Goal: Transaction & Acquisition: Purchase product/service

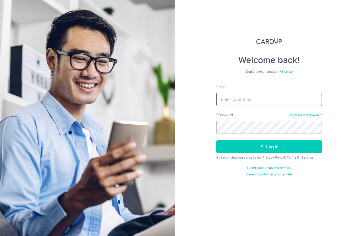
click at [308, 100] on input "Email" at bounding box center [269, 99] width 106 height 13
type input "trishananphu@hxm.com.sg"
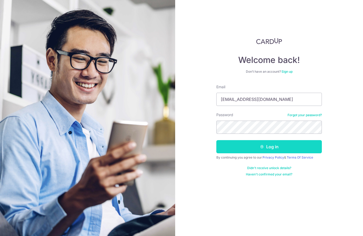
click at [310, 146] on button "Log in" at bounding box center [269, 146] width 106 height 13
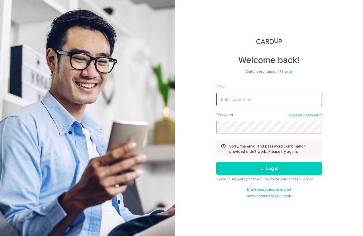
click at [290, 106] on input "Email" at bounding box center [269, 99] width 106 height 13
click at [347, 111] on div "Welcome back! Don’t have an account? Sign up Email Password Forgot your passwor…" at bounding box center [269, 118] width 188 height 236
click at [293, 99] on input "Email" at bounding box center [269, 99] width 106 height 13
type input "trisha@hxm.com.sg"
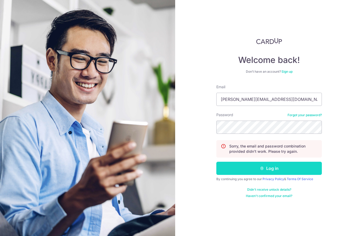
click at [304, 166] on button "Log in" at bounding box center [269, 168] width 106 height 13
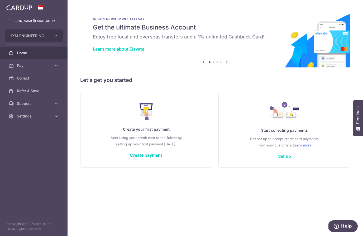
click at [164, 136] on p "Start using your credit card to the fullest by setting up your first payment to…" at bounding box center [146, 141] width 110 height 13
click at [160, 157] on link "Create payment" at bounding box center [146, 155] width 32 height 5
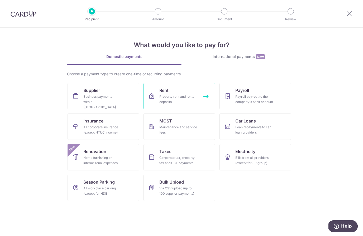
click at [191, 99] on div "Property rent and rental deposits" at bounding box center [178, 99] width 38 height 11
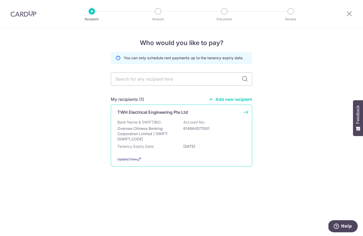
click at [218, 147] on div "Tenancy Expiry Date: 31/12/2027" at bounding box center [181, 148] width 128 height 8
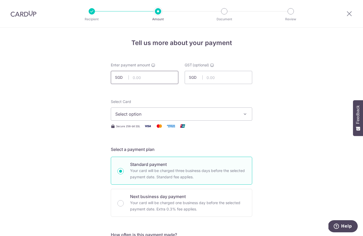
click at [166, 77] on input "text" at bounding box center [145, 77] width 68 height 13
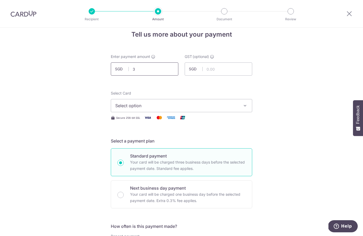
scroll to position [7, 0]
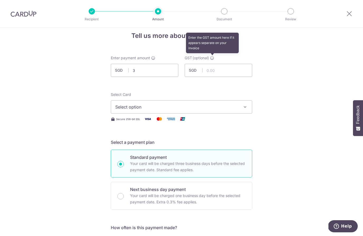
click at [212, 59] on icon at bounding box center [212, 58] width 4 height 4
click at [156, 72] on input "3.00" at bounding box center [145, 70] width 68 height 13
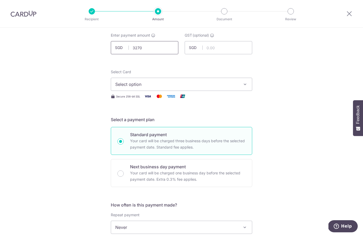
scroll to position [34, 0]
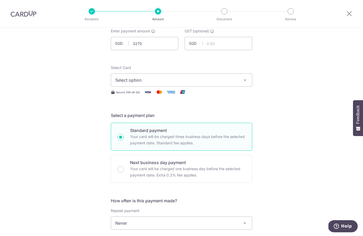
click at [243, 80] on icon "button" at bounding box center [244, 80] width 5 height 5
type input "3,270.00"
click at [180, 97] on span "Add credit card" at bounding box center [186, 94] width 123 height 5
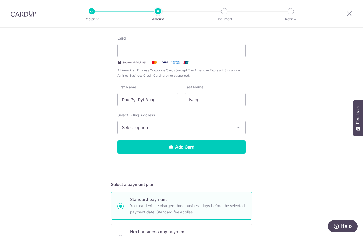
scroll to position [115, 0]
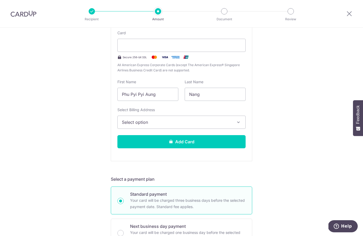
click at [234, 123] on button "Select option" at bounding box center [181, 122] width 128 height 13
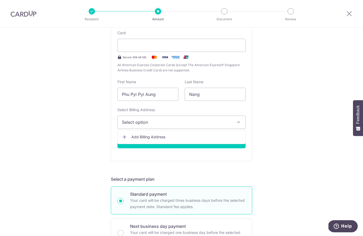
click at [298, 104] on div at bounding box center [181, 118] width 363 height 236
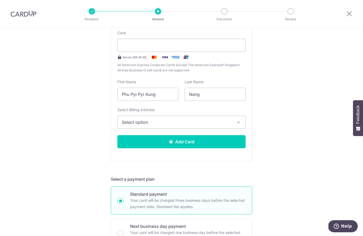
click at [242, 124] on button "Select option" at bounding box center [181, 122] width 128 height 13
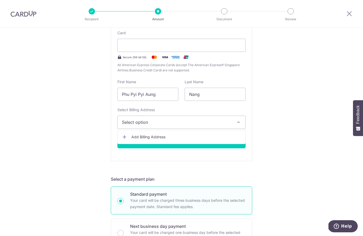
click at [223, 140] on span "Add Billing Address" at bounding box center [186, 137] width 110 height 5
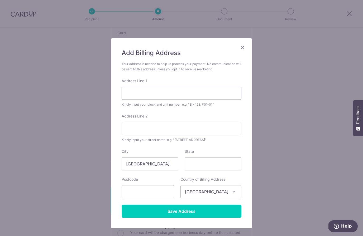
click at [221, 94] on input "Address Line 1" at bounding box center [182, 93] width 120 height 13
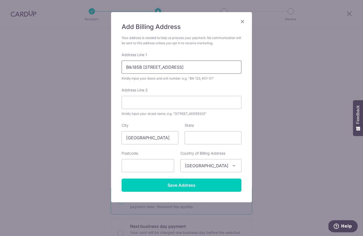
scroll to position [27, 0]
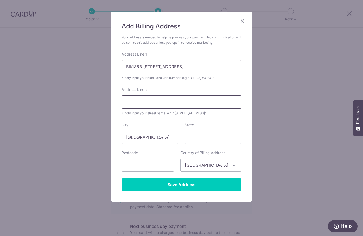
type input "Blk185B #06-125, Rivervale Crescent"
click at [221, 101] on input "Address Line 2" at bounding box center [182, 101] width 120 height 13
click at [165, 165] on input "text" at bounding box center [148, 165] width 52 height 13
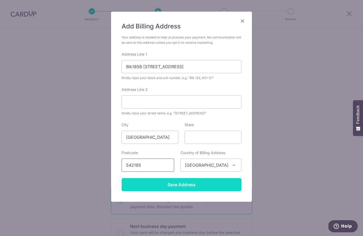
type input "542185"
click at [215, 188] on input "Save Address" at bounding box center [182, 184] width 120 height 13
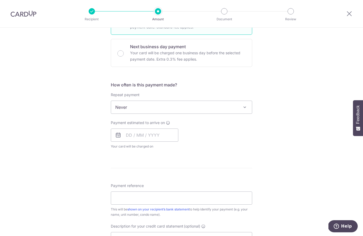
scroll to position [299, 0]
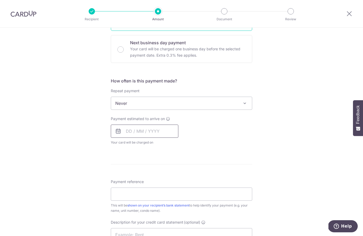
click at [132, 134] on input "text" at bounding box center [145, 131] width 68 height 13
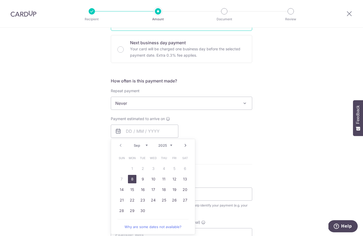
click at [136, 181] on link "8" at bounding box center [132, 179] width 8 height 8
type input "[DATE]"
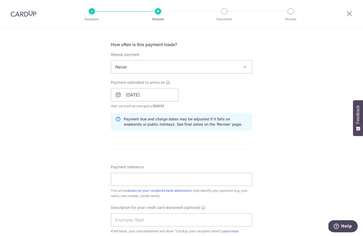
scroll to position [336, 0]
click at [136, 95] on input "08/09/2025" at bounding box center [145, 94] width 68 height 13
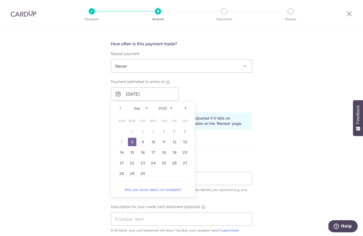
click at [321, 69] on div "Tell us more about your payment Enter payment amount SGD 3,270.00 3270.00 GST (…" at bounding box center [181, 31] width 363 height 679
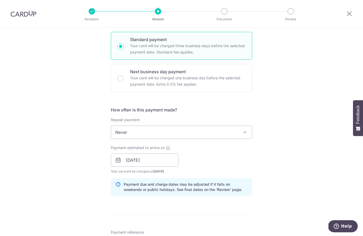
scroll to position [276, 0]
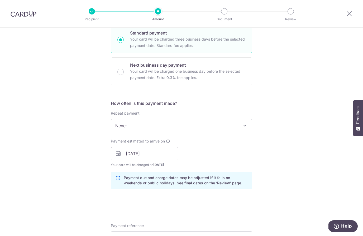
click at [134, 156] on input "08/09/2025" at bounding box center [145, 153] width 68 height 13
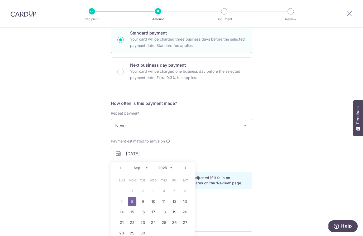
click at [166, 192] on table "Sun Mon Tue Wed Thu Fri Sat 1 2 3 4 5 6 7 8 9 10 11 12 13 14 15 16 17 18 19 20 …" at bounding box center [153, 206] width 74 height 63
click at [155, 194] on table "Sun Mon Tue Wed Thu Fri Sat 1 2 3 4 5 6 7 8 9 10 11 12 13 14 15 16 17 18 19 20 …" at bounding box center [153, 206] width 74 height 63
click at [324, 58] on div "Tell us more about your payment Enter payment amount SGD 3,270.00 3270.00 GST (…" at bounding box center [181, 90] width 363 height 679
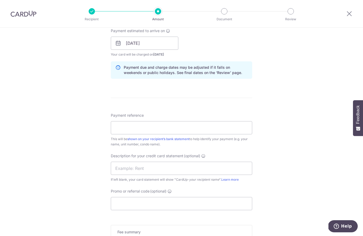
scroll to position [390, 0]
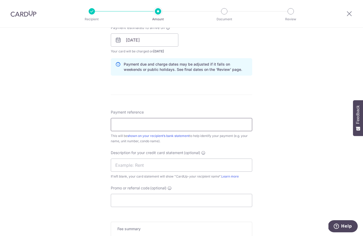
click at [213, 126] on input "Payment reference" at bounding box center [181, 124] width 141 height 13
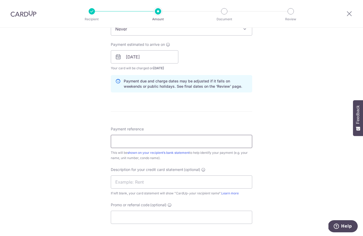
scroll to position [350, 0]
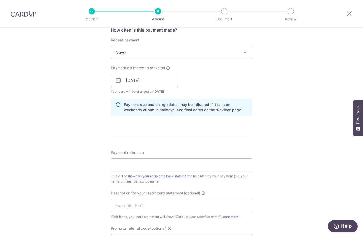
click at [168, 69] on icon at bounding box center [168, 68] width 4 height 4
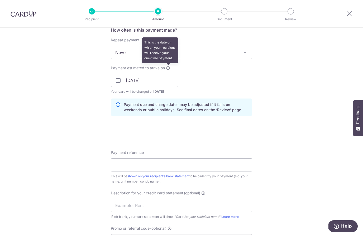
click at [293, 106] on div "Tell us more about your payment Enter payment amount SGD 3,270.00 3270.00 GST (…" at bounding box center [181, 17] width 363 height 679
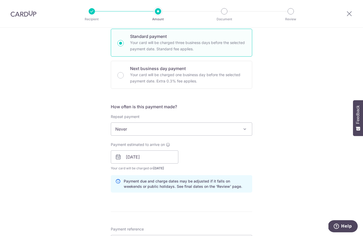
scroll to position [302, 0]
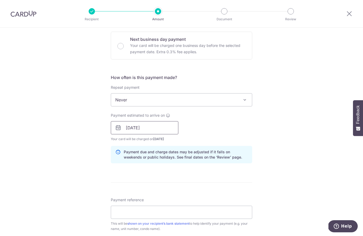
click at [133, 132] on input "[DATE]" at bounding box center [145, 127] width 68 height 13
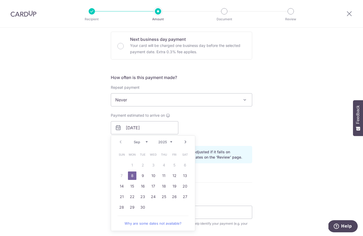
click at [121, 179] on table "Sun Mon Tue Wed Thu Fri Sat 1 2 3 4 5 6 7 8 9 10 11 12 13 14 15 16 17 18 19 20 …" at bounding box center [153, 181] width 74 height 63
click at [177, 168] on table "Sun Mon Tue Wed Thu Fri Sat 1 2 3 4 5 6 7 8 9 10 11 12 13 14 15 16 17 18 19 20 …" at bounding box center [153, 181] width 74 height 63
click at [313, 117] on div "Tell us more about your payment Enter payment amount SGD 3,270.00 3270.00 GST (…" at bounding box center [181, 64] width 363 height 679
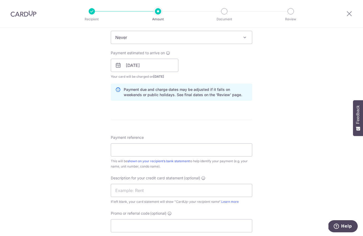
scroll to position [380, 0]
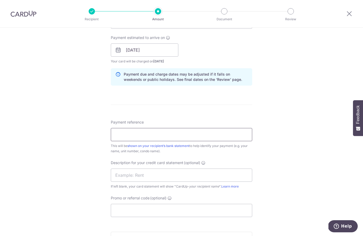
click at [238, 140] on input "Payment reference" at bounding box center [181, 134] width 141 height 13
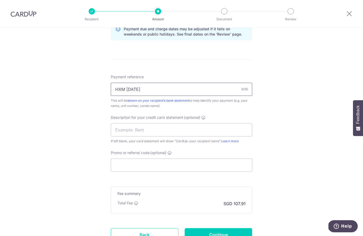
scroll to position [430, 0]
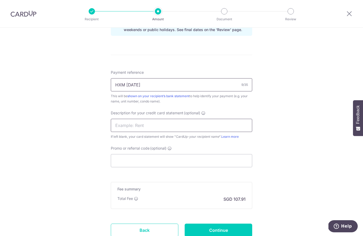
type input "HXM Sep25"
click at [237, 128] on input "text" at bounding box center [181, 125] width 141 height 13
type input "R"
type input "?"
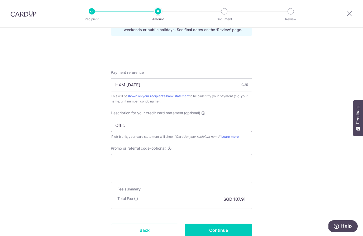
type input "Office"
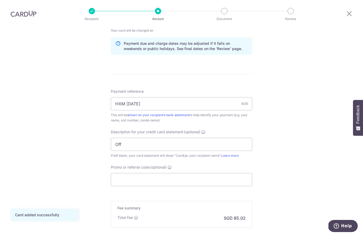
scroll to position [269, 0]
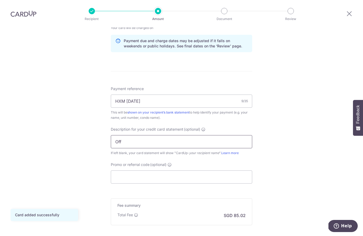
click at [204, 136] on input "Off" at bounding box center [181, 142] width 141 height 13
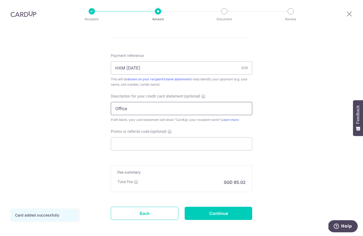
scroll to position [303, 0]
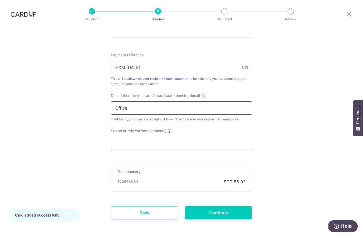
type input "Office"
click at [238, 137] on input "Promo or referral code (optional)" at bounding box center [181, 143] width 141 height 13
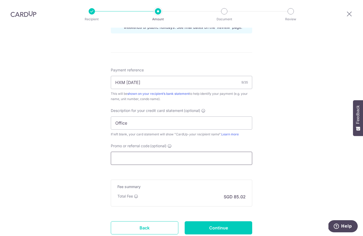
scroll to position [289, 0]
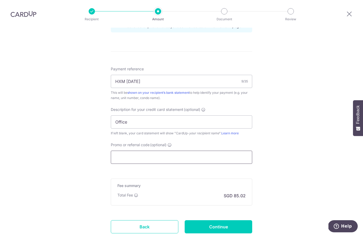
click at [244, 151] on input "Promo or referral code (optional)" at bounding box center [181, 157] width 141 height 13
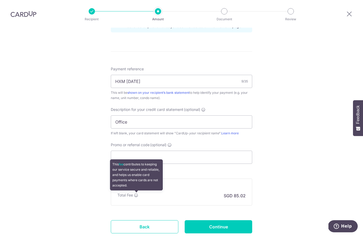
click at [138, 193] on icon at bounding box center [136, 195] width 4 height 4
click at [190, 151] on input "Promo or referral code (optional)" at bounding box center [181, 157] width 141 height 13
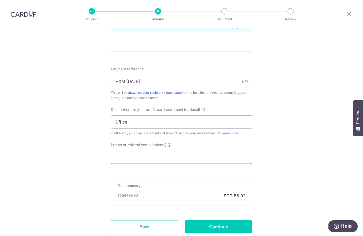
click at [127, 151] on input "Promo or referral code (optional)" at bounding box center [181, 157] width 141 height 13
paste input "SAVERENT179"
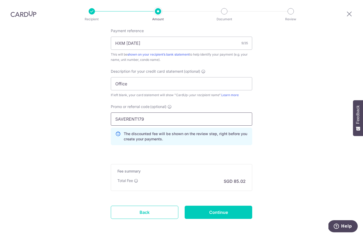
scroll to position [326, 0]
type input "SAVERENT179"
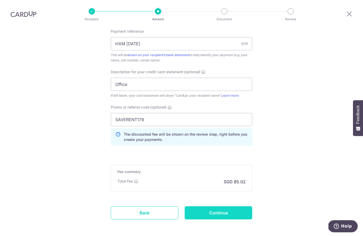
click at [249, 207] on input "Continue" at bounding box center [219, 213] width 68 height 13
type input "Create Schedule"
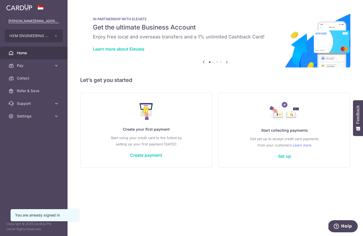
click at [346, 221] on button "Help" at bounding box center [343, 227] width 30 height 12
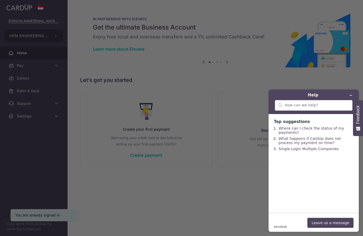
click at [306, 204] on main "Top suggestions Where can I check the status of my payments? What happens if Ca…" at bounding box center [314, 164] width 86 height 100
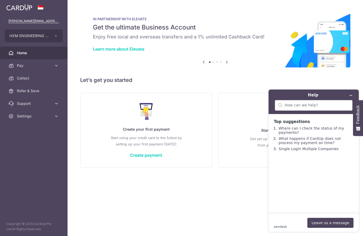
click at [329, 179] on main "Top suggestions Where can I check the status of my payments? What happens if Ca…" at bounding box center [314, 164] width 86 height 100
click at [327, 221] on button "Leave us a message" at bounding box center [330, 223] width 46 height 10
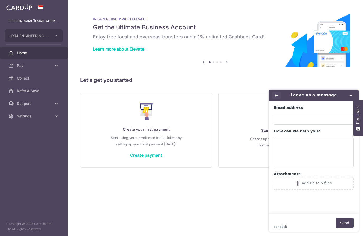
click at [280, 95] on button "Back" at bounding box center [276, 95] width 8 height 7
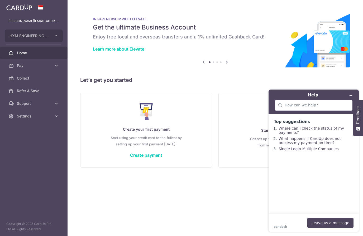
click at [293, 221] on div "zendesk .cls-1{fill:#03363d;} Leave us a message" at bounding box center [314, 223] width 80 height 10
click at [319, 191] on main "Top suggestions Where can I check the status of my payments? What happens if Ca…" at bounding box center [314, 164] width 86 height 100
click at [297, 220] on div "zendesk .cls-1{fill:#03363d;} Leave us a message" at bounding box center [314, 223] width 80 height 10
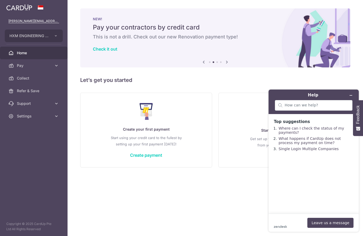
click at [247, 199] on div "× Pause Schedule Pause all future payments in this series Pause just this one p…" at bounding box center [215, 118] width 295 height 236
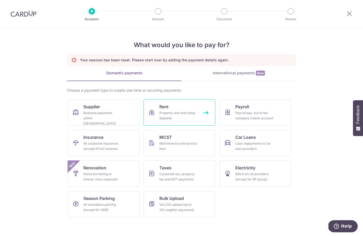
click at [195, 111] on div "Property rent and rental deposits" at bounding box center [178, 116] width 38 height 11
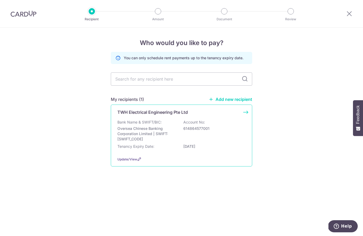
click at [216, 152] on div "Tenancy Expiry Date: [DATE]" at bounding box center [181, 148] width 128 height 8
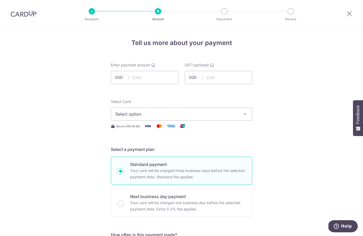
scroll to position [0, 0]
click at [148, 76] on input "text" at bounding box center [145, 77] width 68 height 13
click at [213, 79] on input "text" at bounding box center [219, 77] width 68 height 13
type input "3,000.00"
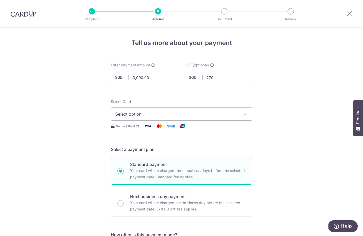
type input "270.00"
click at [241, 116] on button "Select option" at bounding box center [181, 114] width 141 height 13
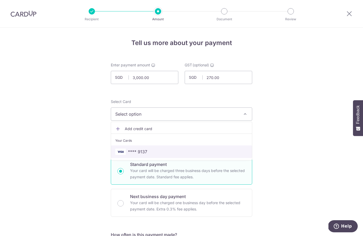
click at [151, 152] on span "**** 9137" at bounding box center [181, 152] width 132 height 6
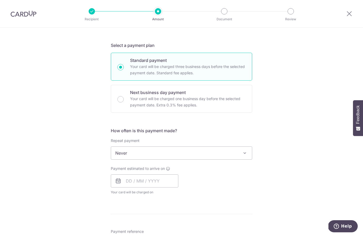
scroll to position [112, 0]
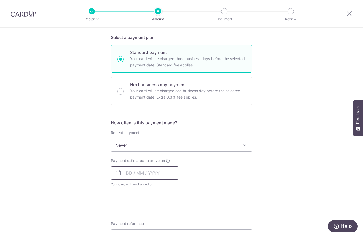
click at [128, 174] on input "text" at bounding box center [145, 173] width 68 height 13
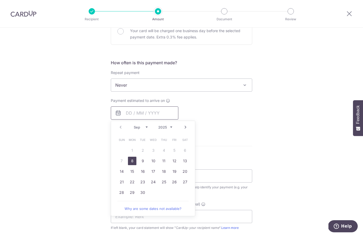
scroll to position [173, 0]
click at [136, 159] on link "8" at bounding box center [132, 160] width 8 height 8
type input "[DATE]"
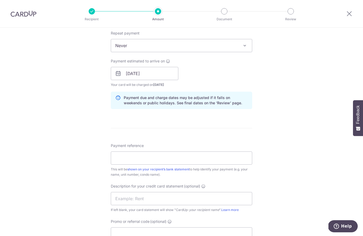
scroll to position [213, 0]
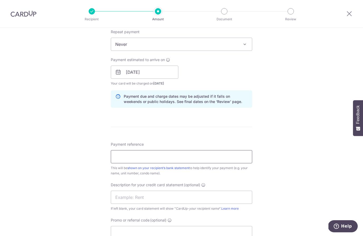
click at [225, 157] on input "Payment reference" at bounding box center [181, 156] width 141 height 13
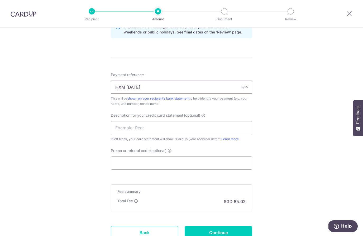
scroll to position [284, 0]
type input "HXM Sep25"
click at [136, 130] on input "text" at bounding box center [181, 127] width 141 height 13
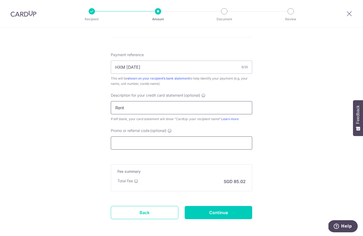
type input "Rent"
click at [127, 145] on input "Promo or referral code (optional)" at bounding box center [181, 143] width 141 height 13
click at [122, 142] on input "Promo or referral code (optional)" at bounding box center [181, 143] width 141 height 13
paste input "SAVERENT179"
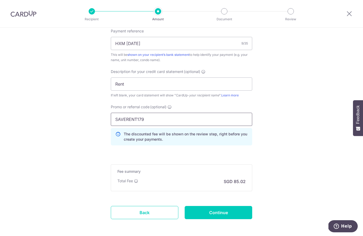
scroll to position [326, 0]
type input "SAVERENT179"
click at [237, 217] on input "Continue" at bounding box center [219, 213] width 68 height 13
type input "Create Schedule"
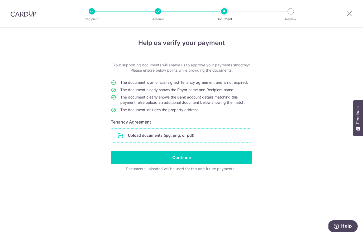
click at [189, 138] on input "file" at bounding box center [181, 136] width 141 height 14
click at [187, 137] on input "file" at bounding box center [181, 136] width 141 height 14
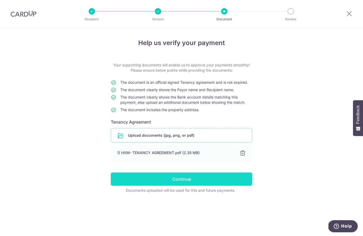
click at [244, 181] on input "Continue" at bounding box center [181, 179] width 141 height 13
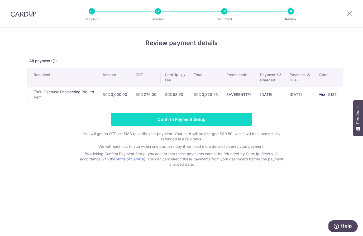
click at [242, 126] on input "Confirm Payment Setup" at bounding box center [181, 119] width 141 height 13
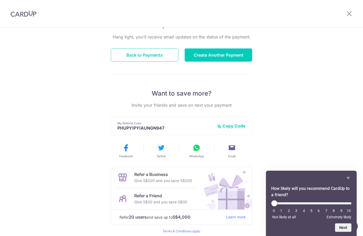
scroll to position [50, 0]
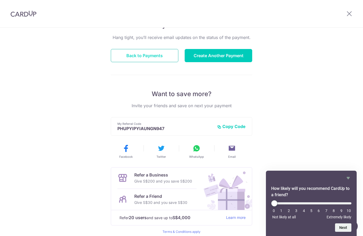
click at [160, 55] on button "Back to Payments" at bounding box center [145, 55] width 68 height 13
